Goal: Information Seeking & Learning: Learn about a topic

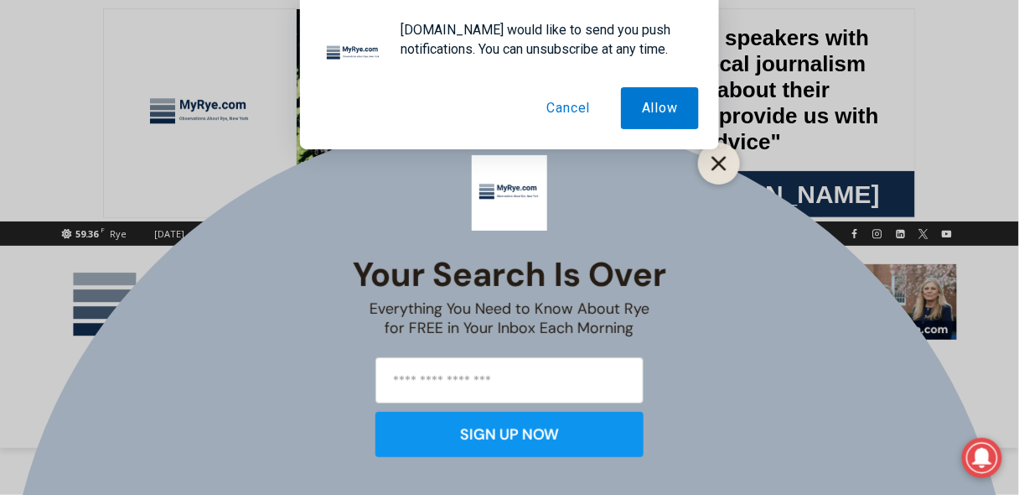
click at [720, 163] on line "Close" at bounding box center [719, 164] width 12 height 12
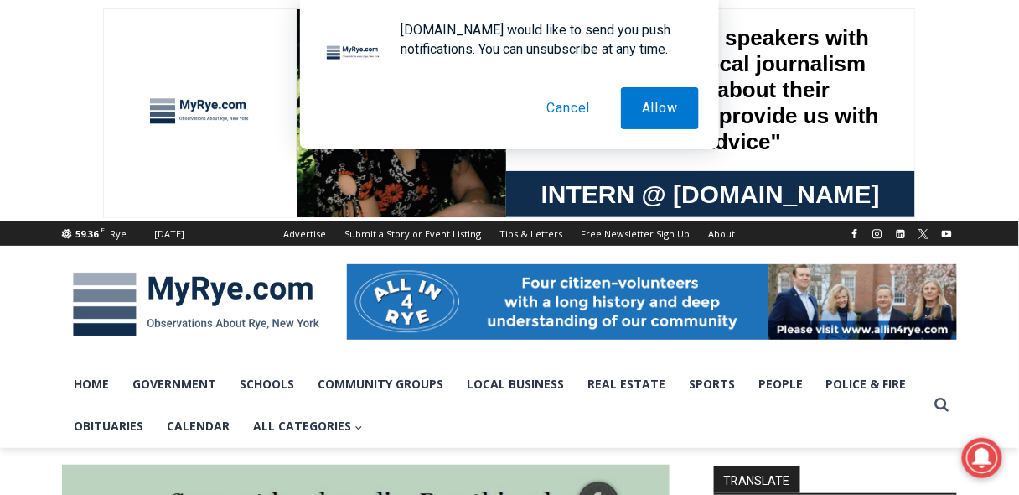
click at [581, 111] on button "Cancel" at bounding box center [569, 108] width 86 height 42
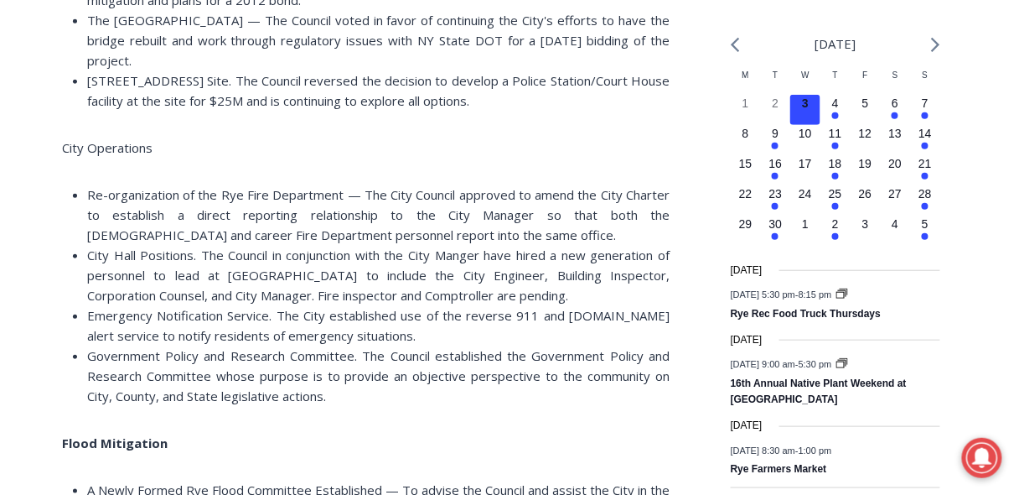
scroll to position [1811, 0]
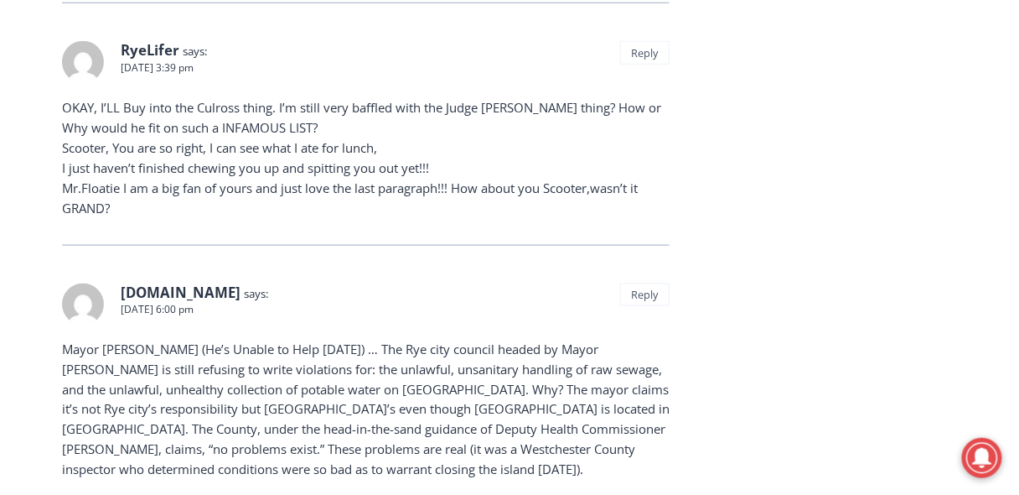
scroll to position [14639, 0]
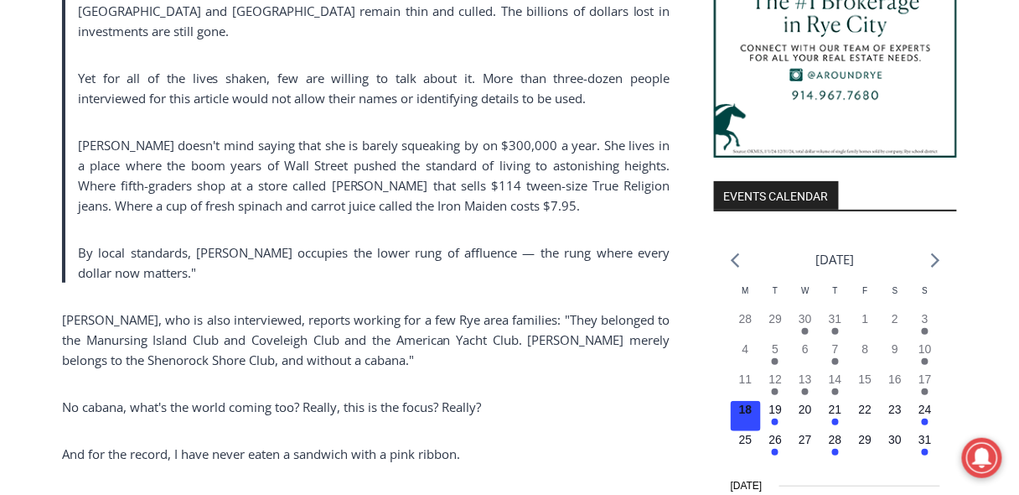
scroll to position [1375, 0]
